Goal: Navigation & Orientation: Understand site structure

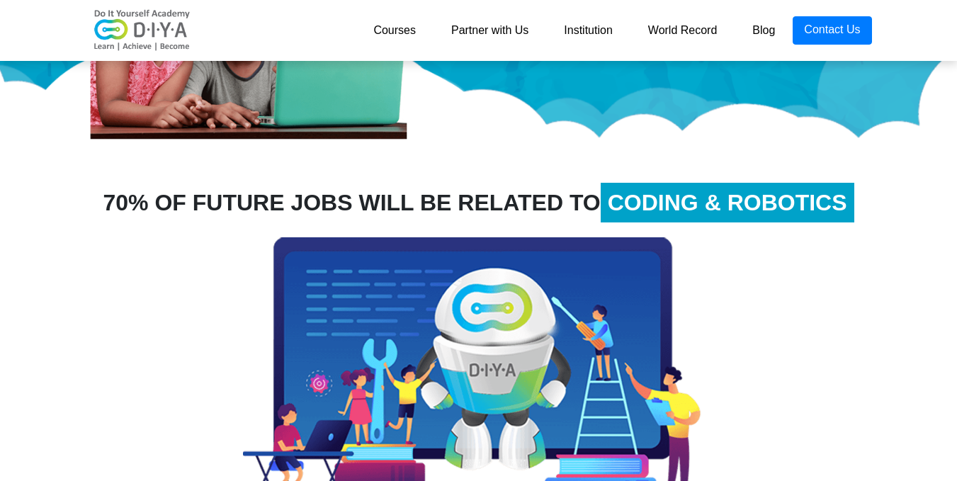
scroll to position [354, 0]
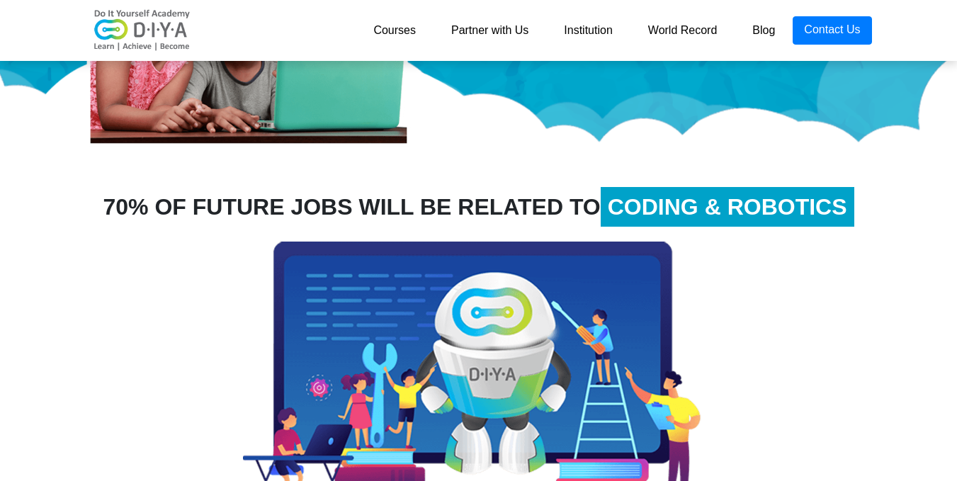
click at [395, 30] on link "Courses" at bounding box center [395, 30] width 78 height 28
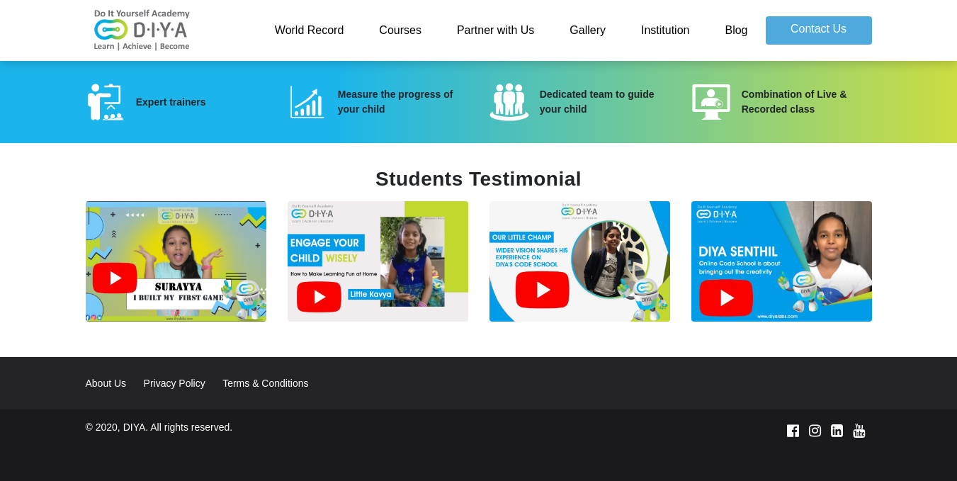
scroll to position [1881, 0]
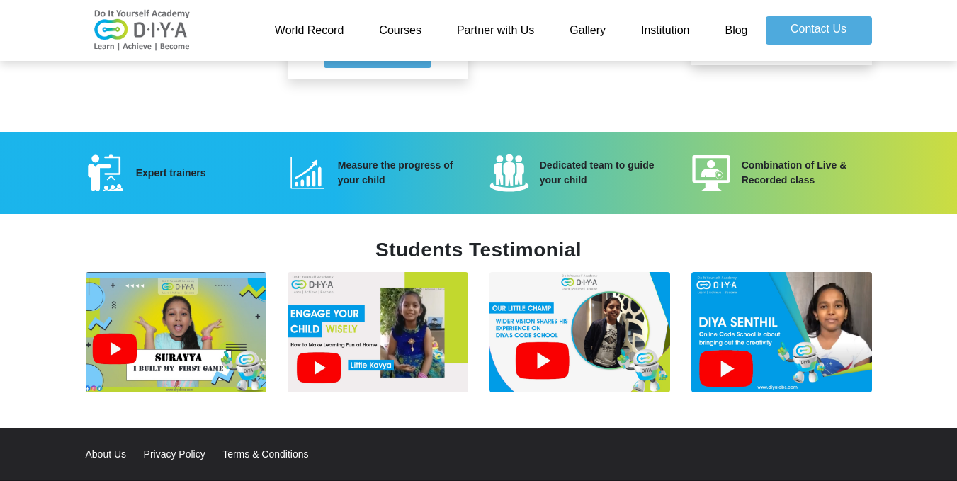
click at [413, 30] on link "Courses" at bounding box center [400, 30] width 78 height 28
click at [413, 31] on link "Courses" at bounding box center [400, 30] width 78 height 28
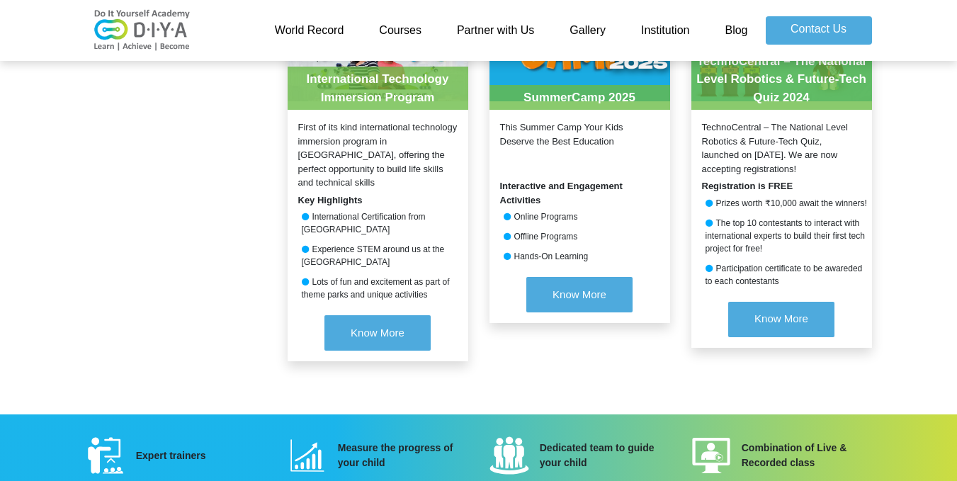
scroll to position [1597, 0]
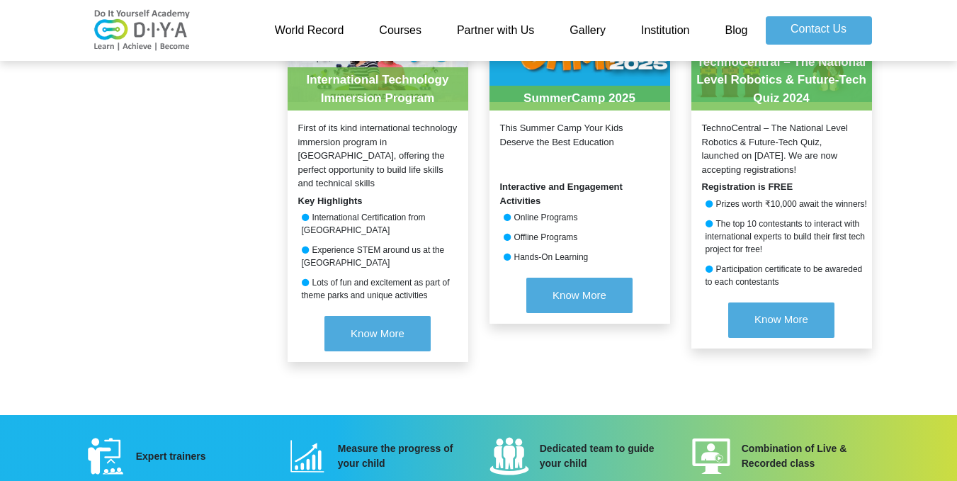
click at [399, 31] on link "Courses" at bounding box center [400, 30] width 78 height 28
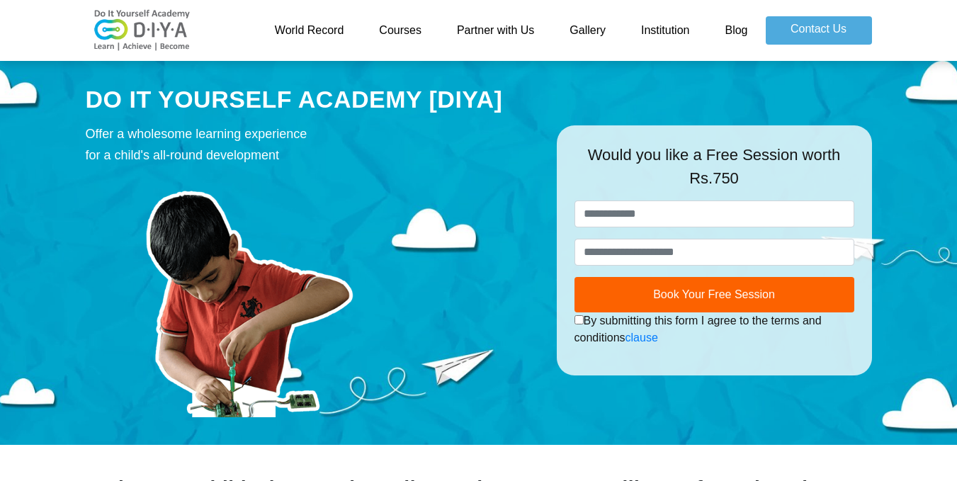
click at [485, 28] on link "Partner with Us" at bounding box center [495, 30] width 113 height 28
click at [586, 35] on link "Gallery" at bounding box center [588, 30] width 72 height 28
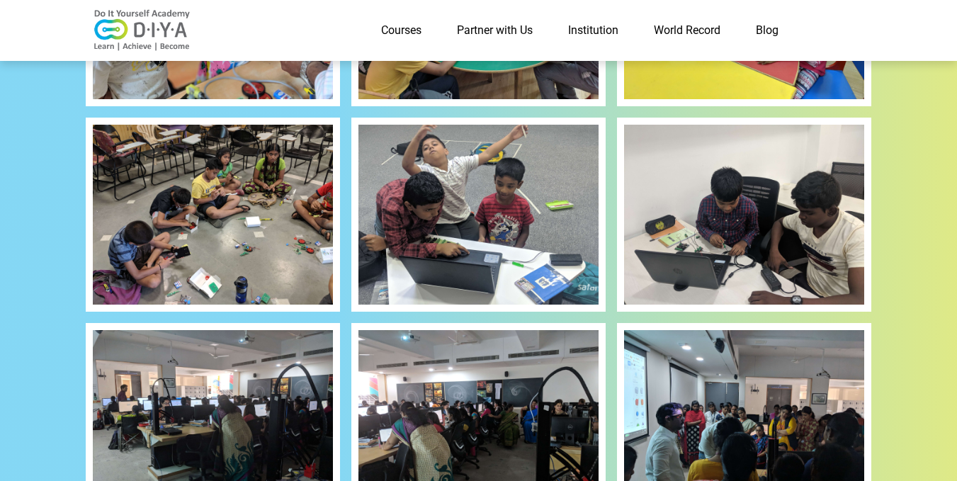
scroll to position [140, 0]
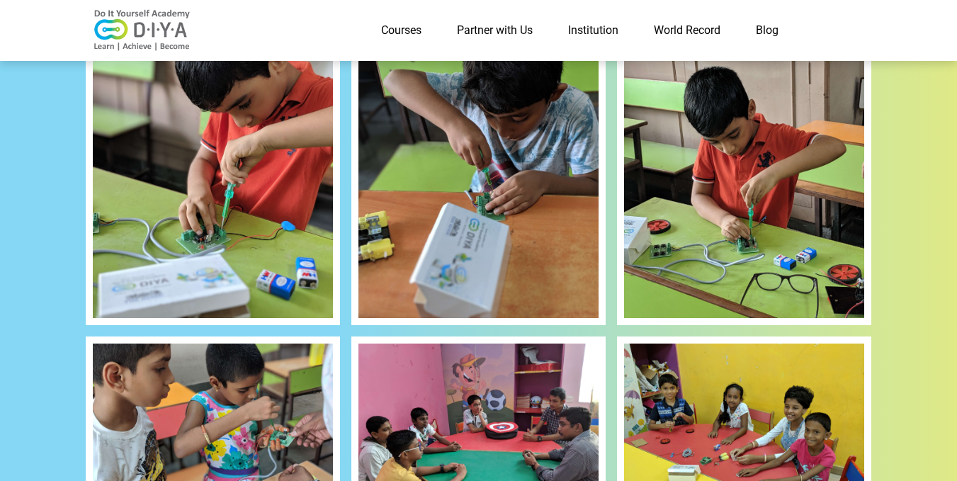
click at [606, 24] on link "Institution" at bounding box center [593, 30] width 86 height 28
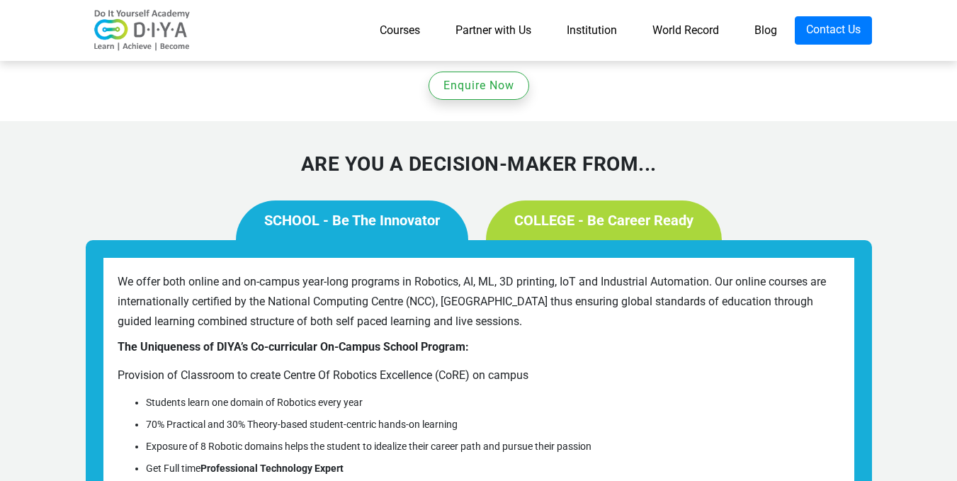
scroll to position [1033, 0]
